Goal: Task Accomplishment & Management: Use online tool/utility

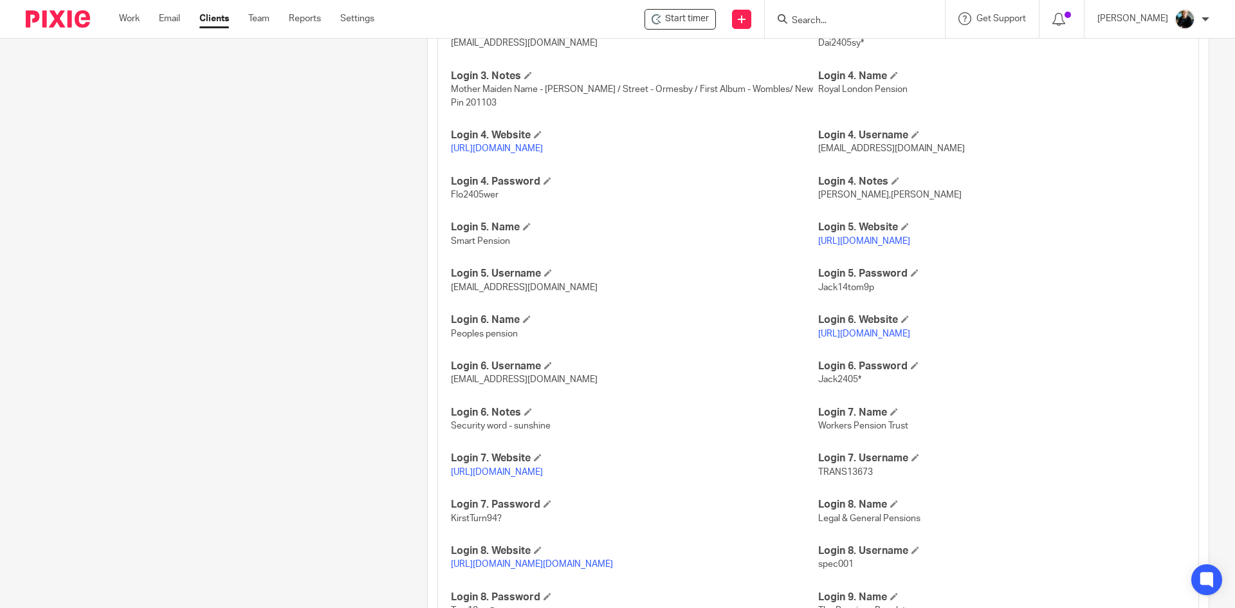
scroll to position [785, 0]
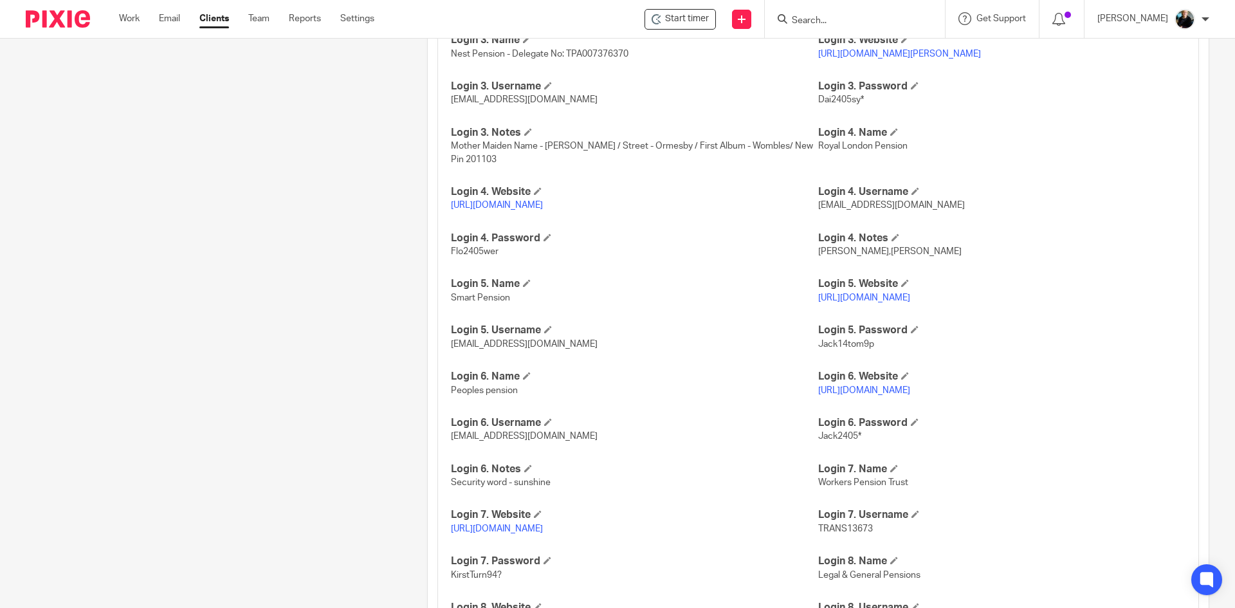
click at [873, 24] on input "Search" at bounding box center [849, 21] width 116 height 12
type input "pervasid"
click button "submit" at bounding box center [0, 0] width 0 height 0
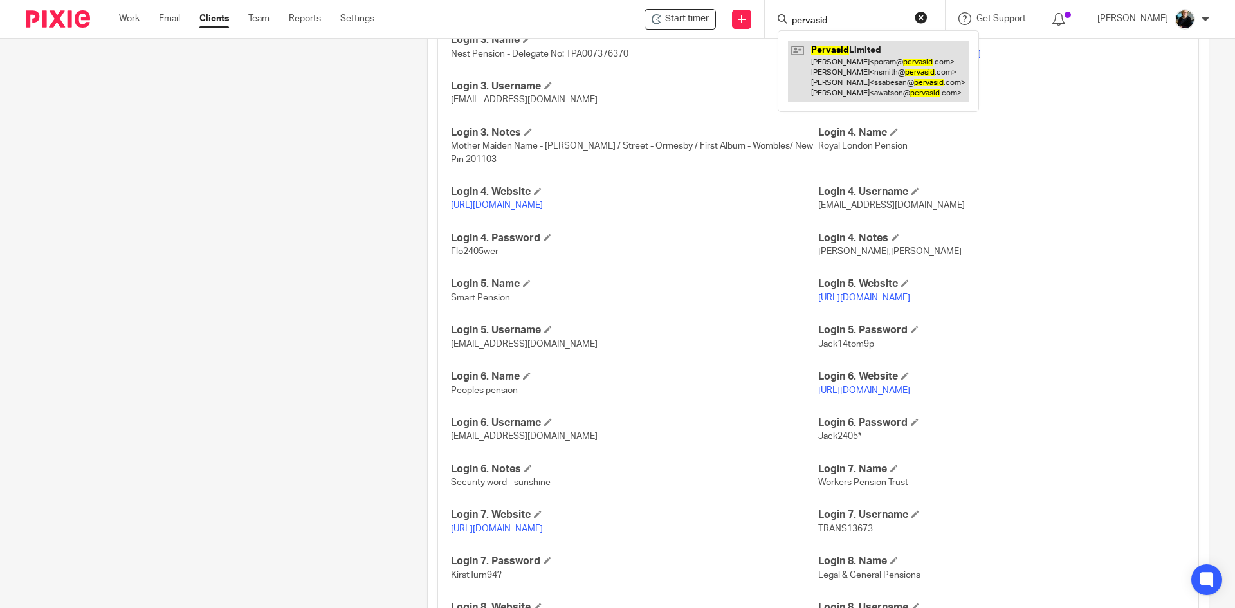
click at [877, 66] on link at bounding box center [878, 71] width 181 height 61
click at [847, 77] on link at bounding box center [878, 71] width 181 height 61
click at [845, 78] on link at bounding box center [878, 71] width 181 height 61
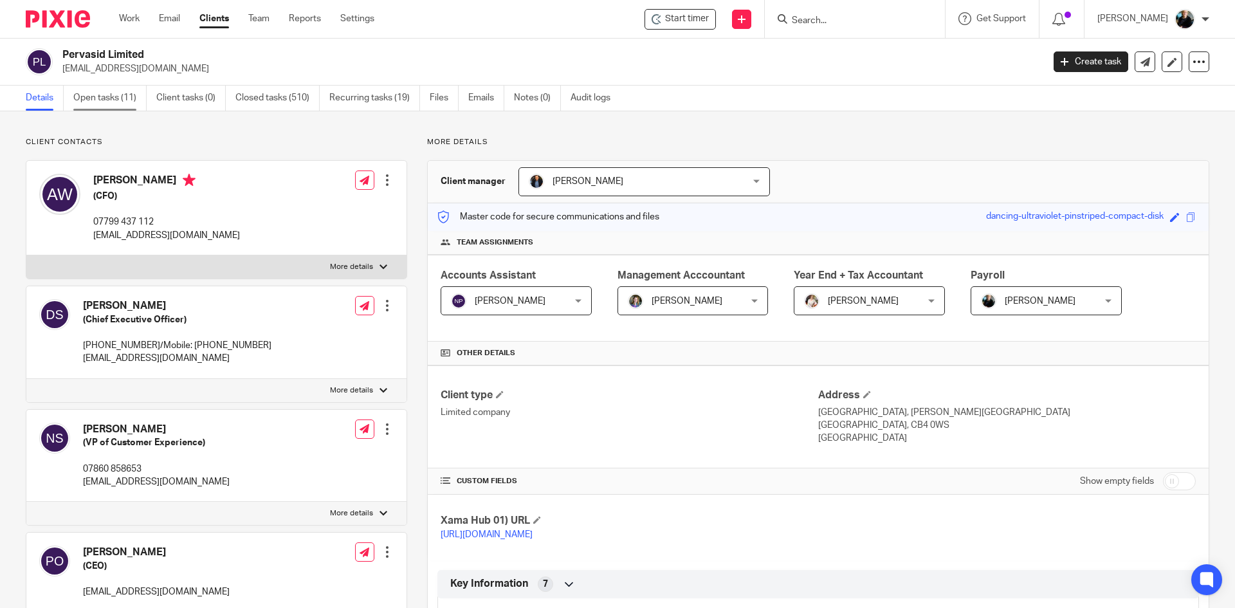
click at [129, 104] on link "Open tasks (11)" at bounding box center [109, 98] width 73 height 25
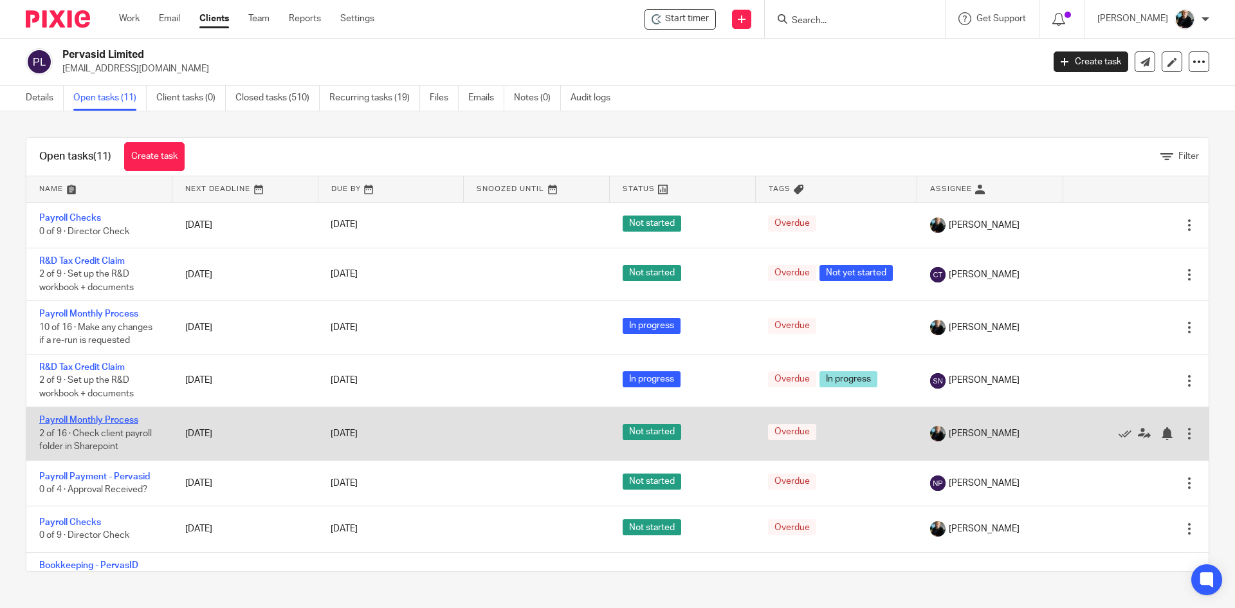
click at [88, 421] on link "Payroll Monthly Process" at bounding box center [88, 420] width 99 height 9
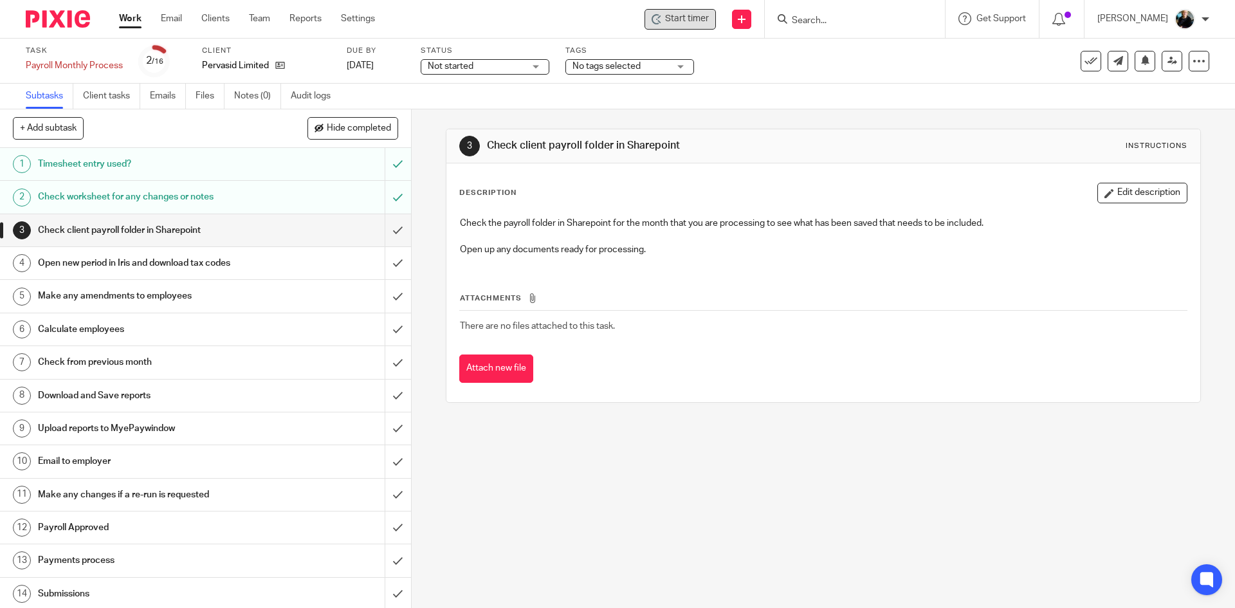
click at [679, 19] on span "Start timer" at bounding box center [687, 19] width 44 height 14
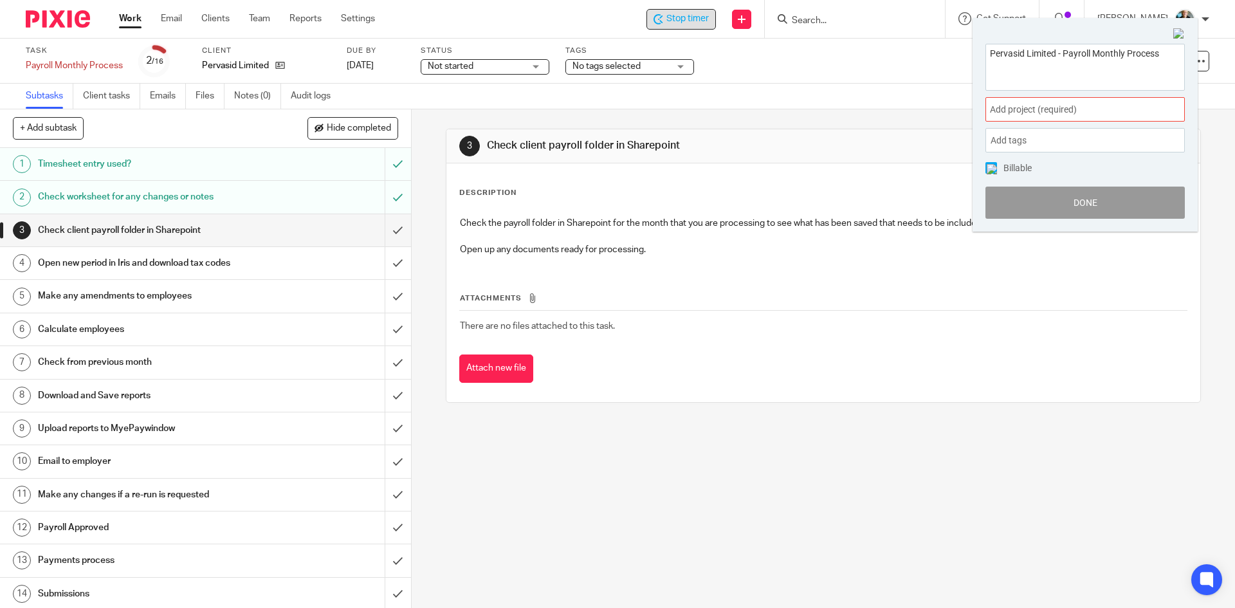
click at [1047, 103] on span "Add project (required) :" at bounding box center [1071, 110] width 162 height 14
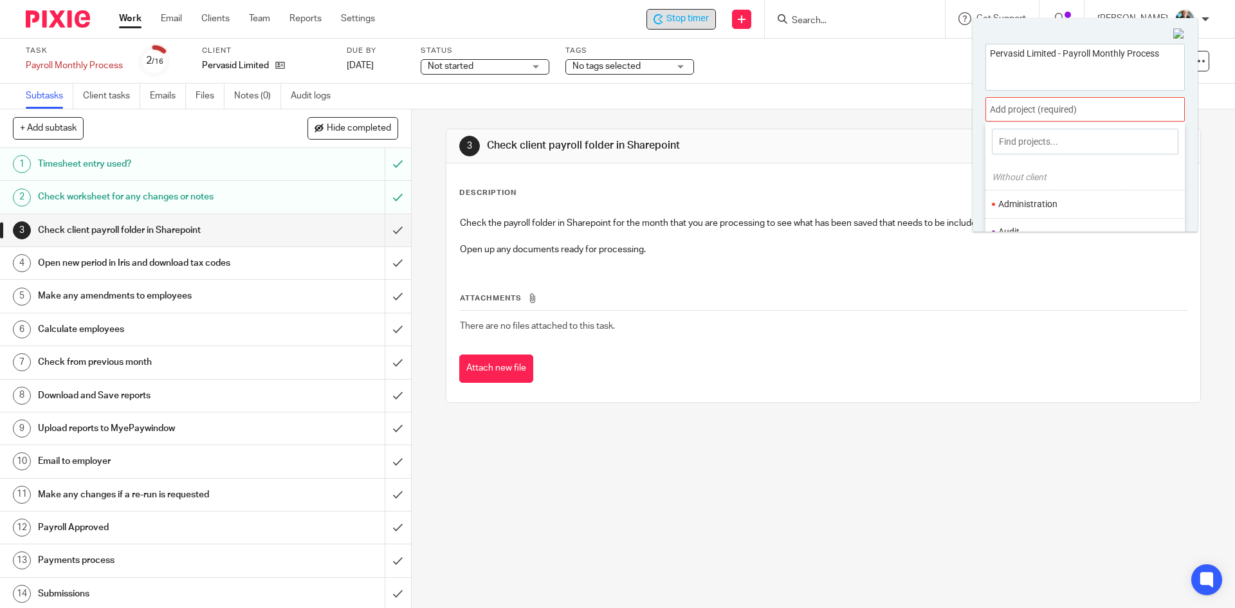
drag, startPoint x: 1043, startPoint y: 142, endPoint x: 1062, endPoint y: 189, distance: 51.1
click at [987, 178] on ul "Payroll" at bounding box center [1084, 170] width 199 height 28
click at [1015, 165] on li "Payroll" at bounding box center [1082, 170] width 168 height 14
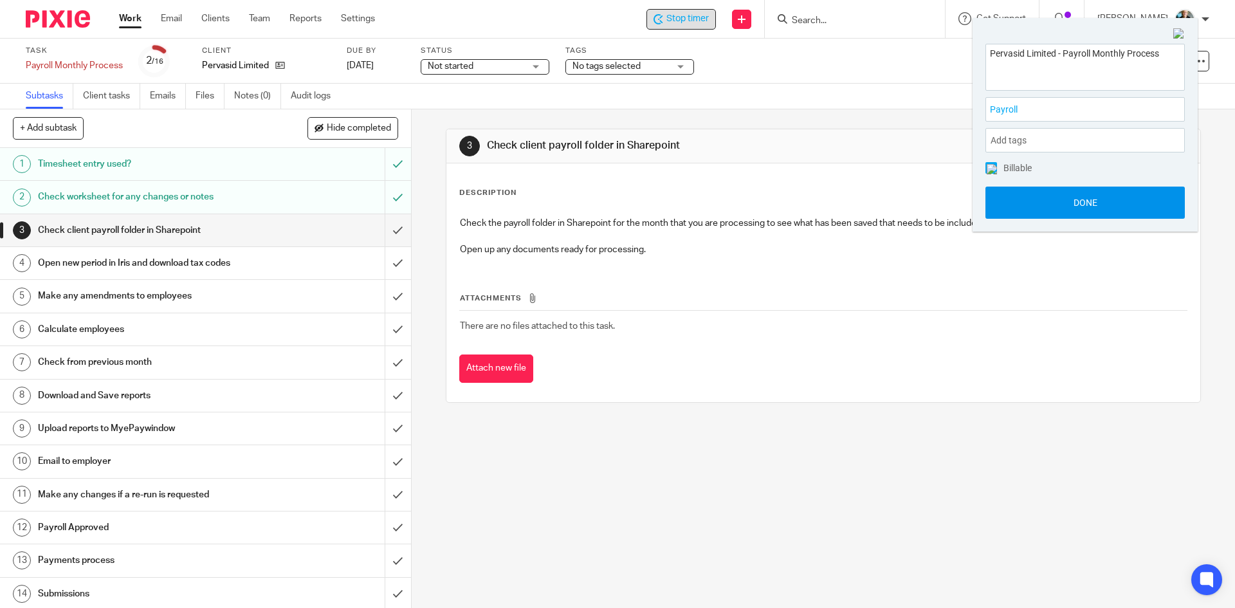
click at [1052, 199] on button "Done" at bounding box center [1084, 203] width 199 height 32
